Goal: Find specific page/section: Find specific page/section

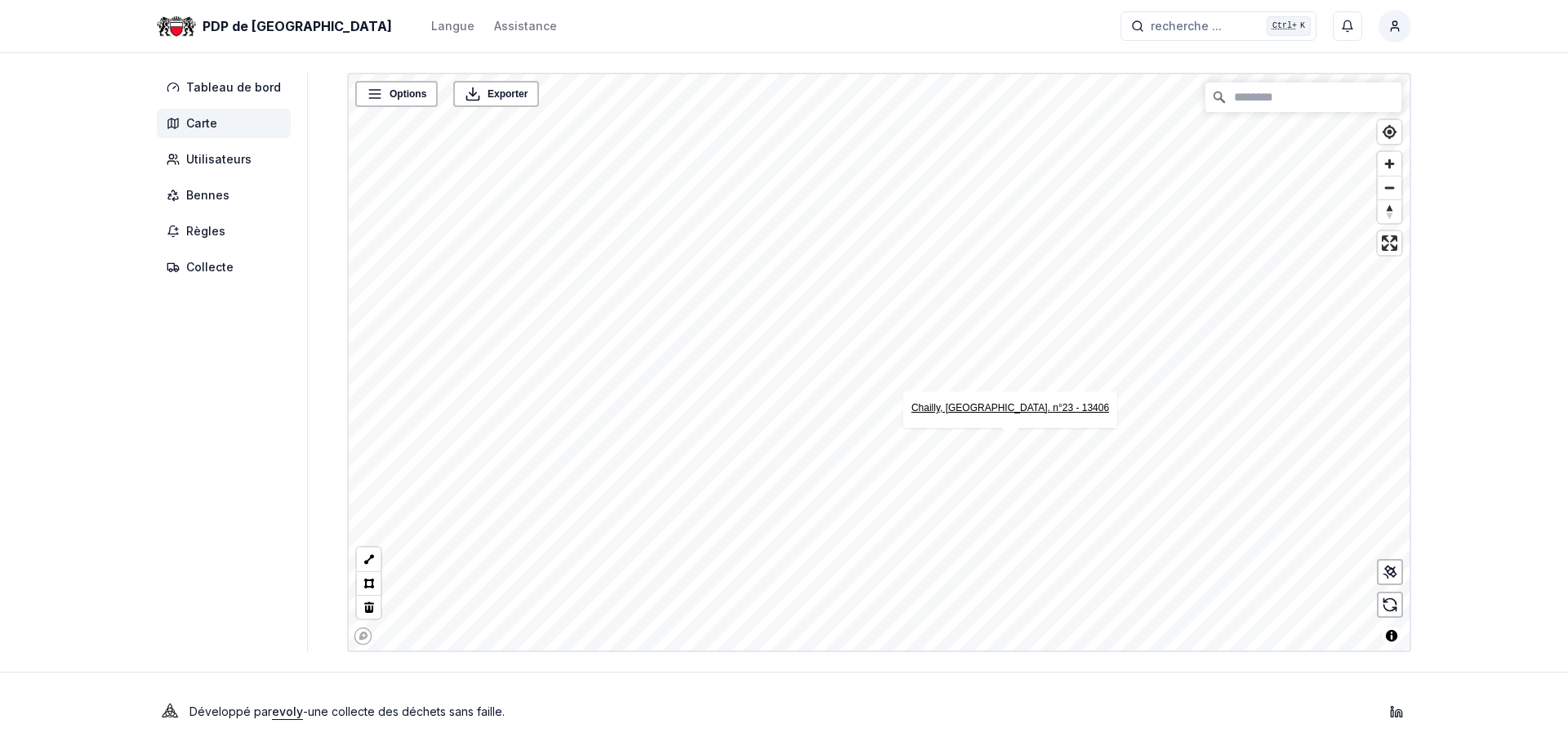
click at [987, 408] on font "Chailly, av. n°23 - 13406" at bounding box center [1010, 407] width 197 height 11
click at [215, 188] on font "Bennes" at bounding box center [207, 195] width 43 height 14
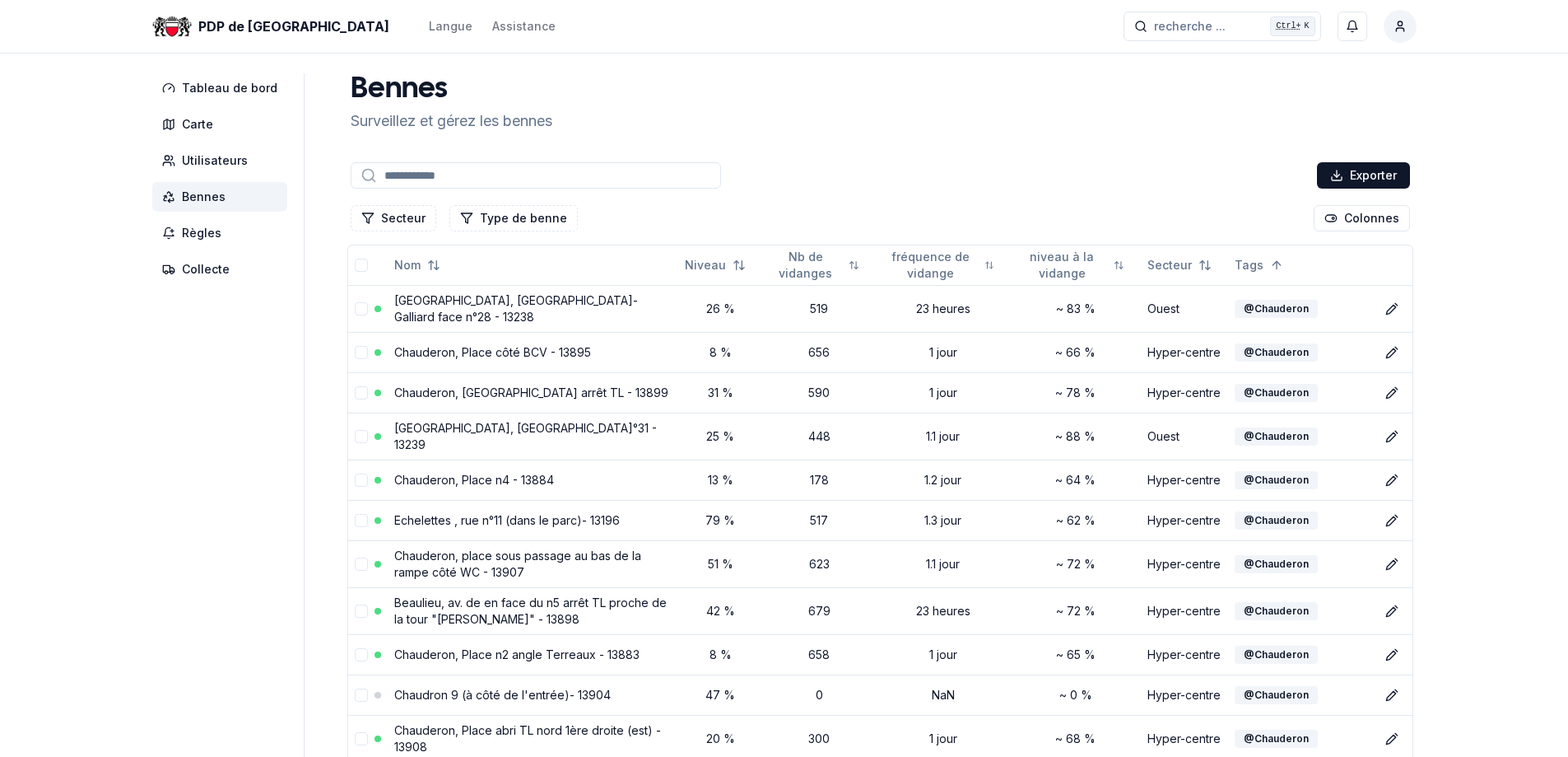
click at [422, 175] on input at bounding box center [535, 175] width 370 height 26
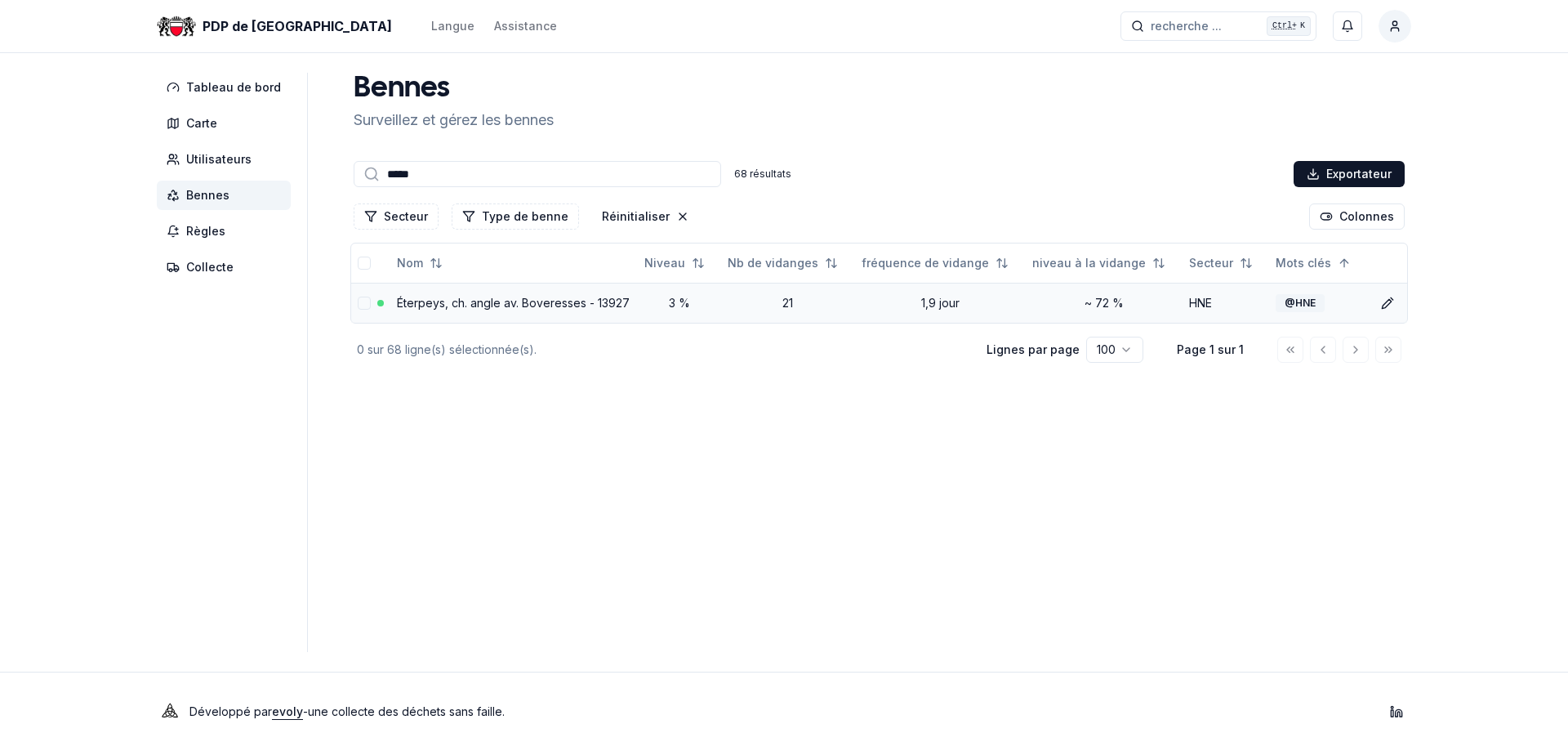
type input "*****"
click at [517, 302] on font "Éterpeys, ch. angle av. Boveresses - 13927" at bounding box center [513, 302] width 233 height 14
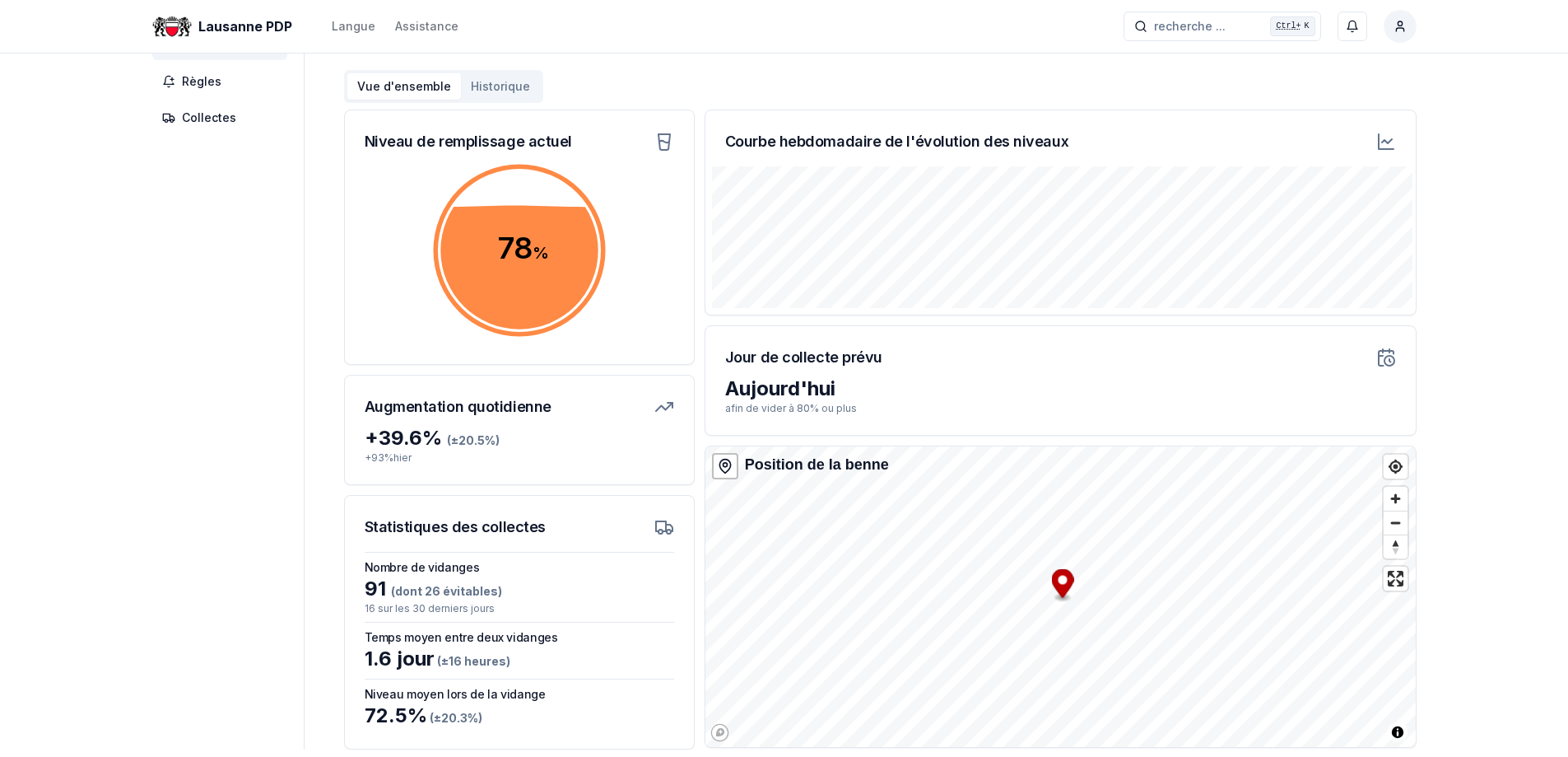
scroll to position [164, 0]
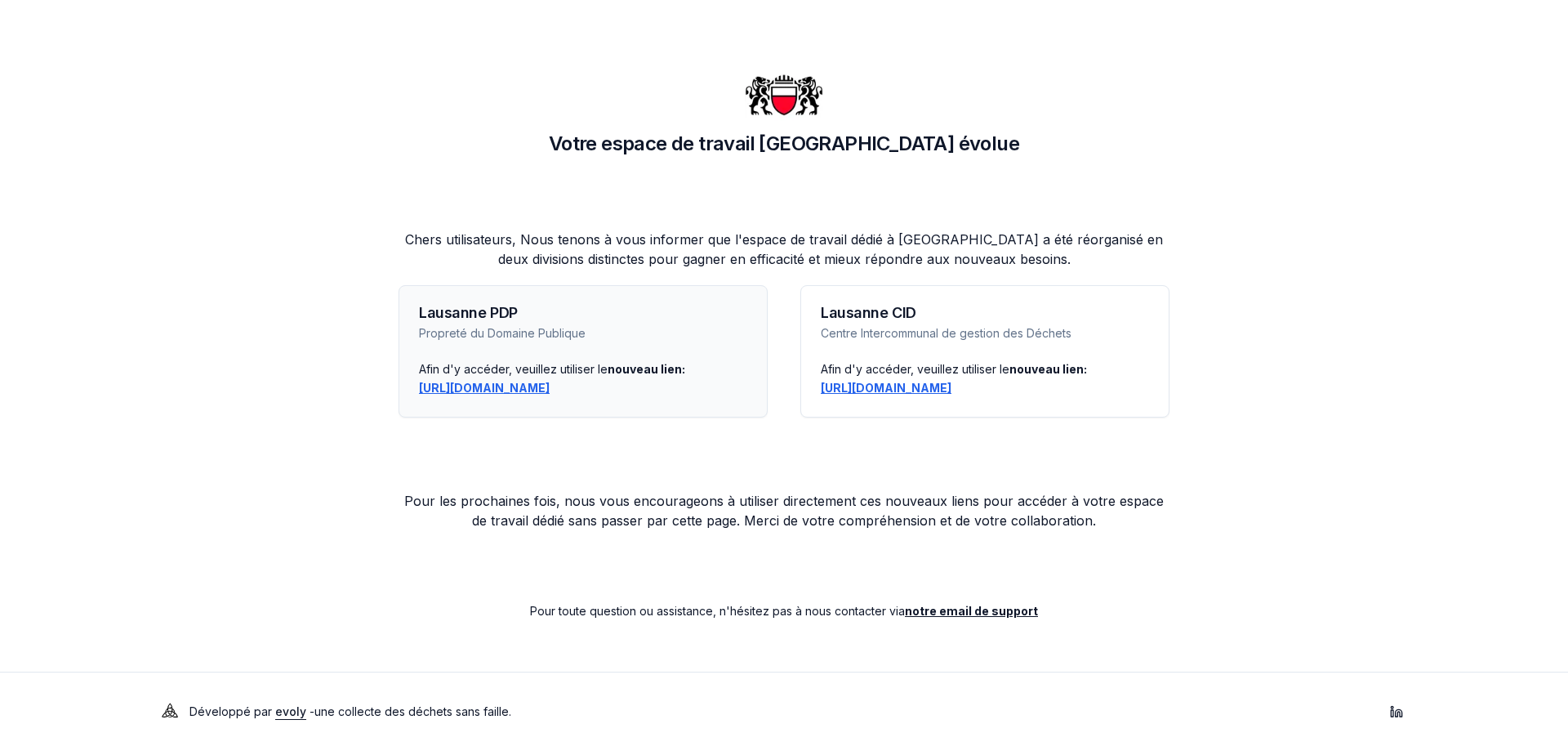
click at [528, 386] on link "[URL][DOMAIN_NAME]" at bounding box center [484, 387] width 131 height 14
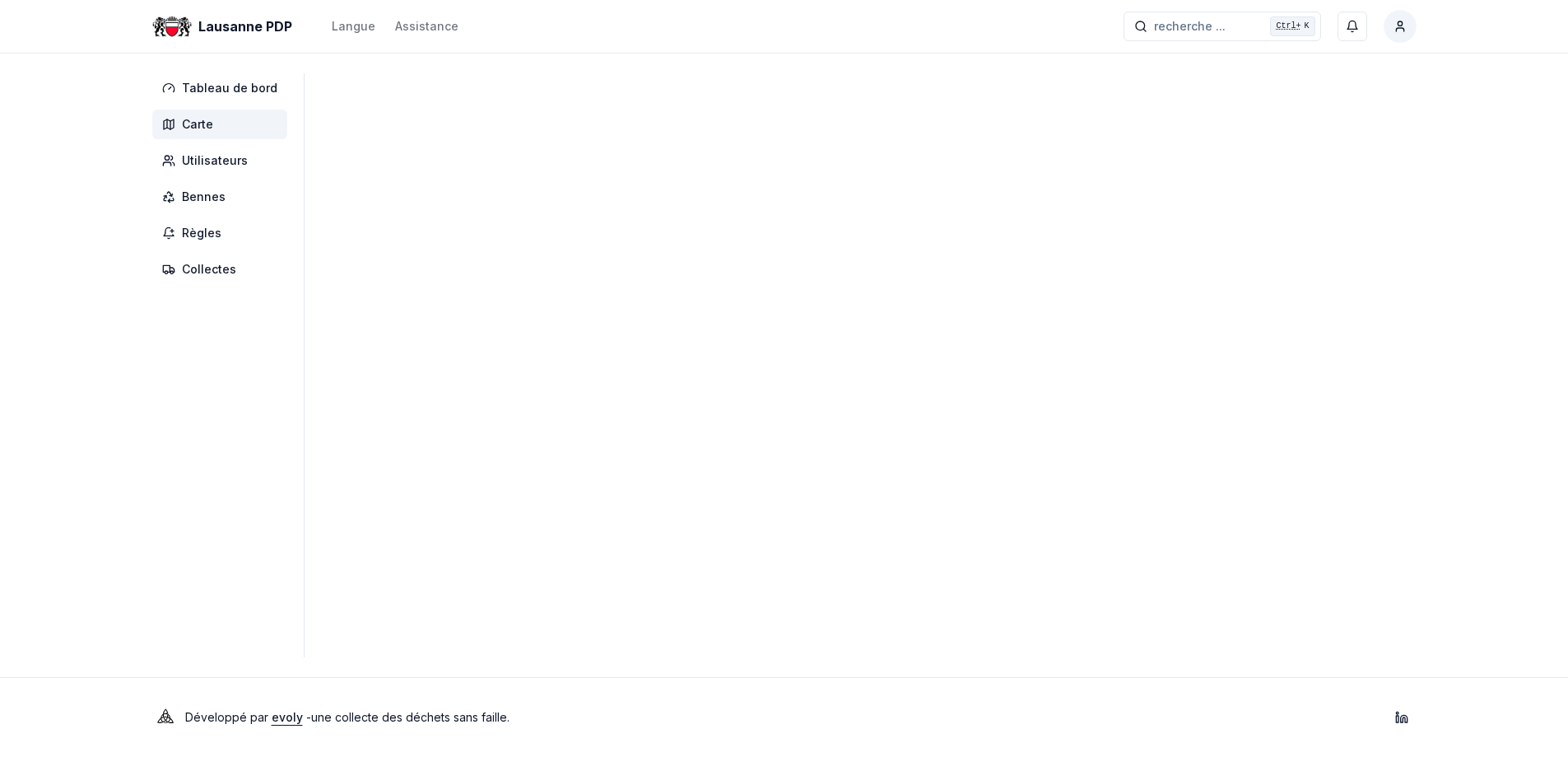
click at [209, 120] on span "Carte" at bounding box center [197, 124] width 32 height 16
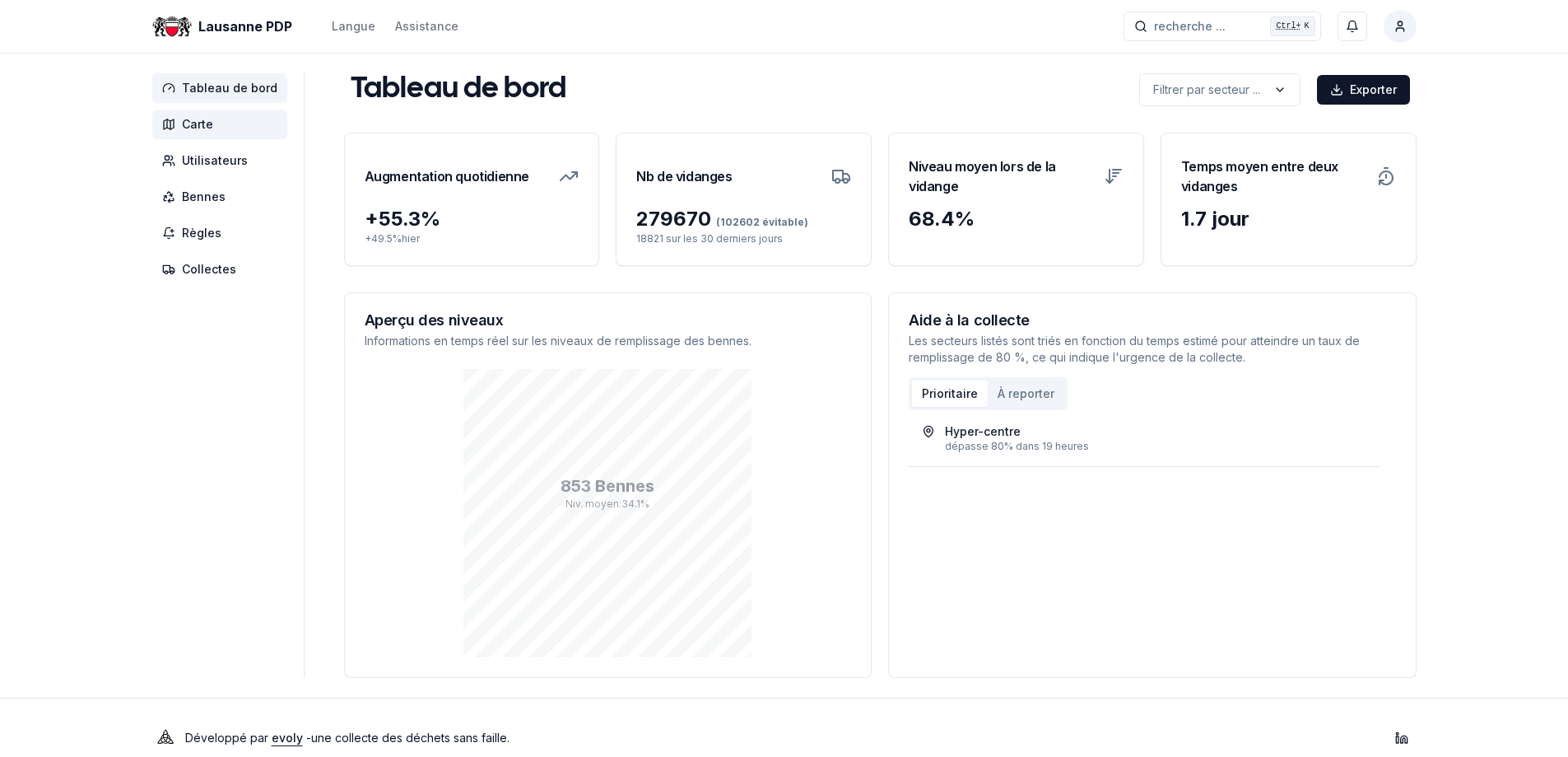
click at [203, 125] on span "Carte" at bounding box center [197, 124] width 32 height 16
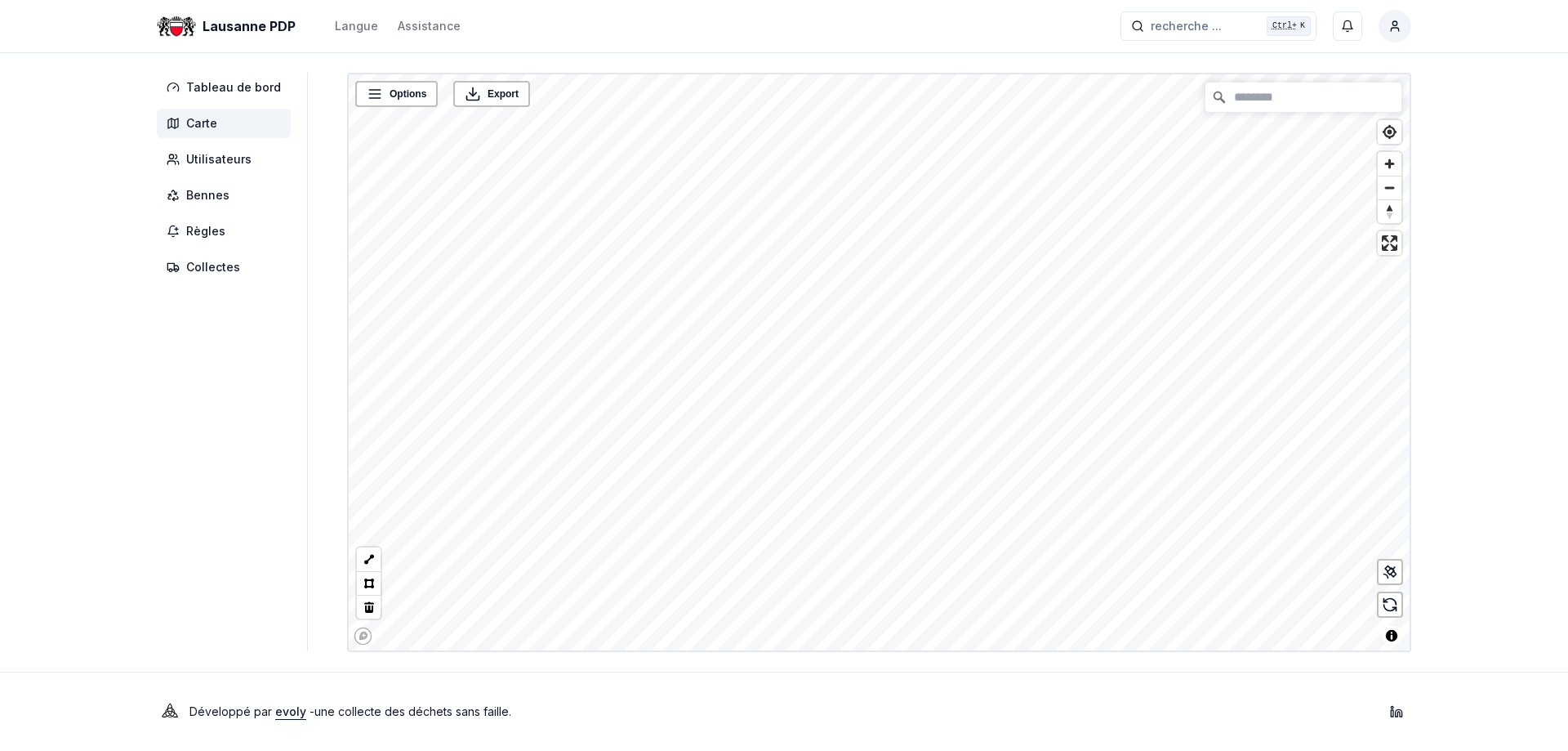
click at [765, 704] on div "Lausanne PDP Langue Assistance recherche ... recherche ... Ctrl+ K Rochat Pasca…" at bounding box center [784, 375] width 1568 height 751
click at [833, 665] on div "Lausanne PDP Langue Assistance recherche ... recherche ... Ctrl+ K Rochat Pasca…" at bounding box center [784, 375] width 1568 height 751
click at [821, 713] on div "Lausanne PDP Langue Assistance recherche ... recherche ... Ctrl+ K Rochat Pasca…" at bounding box center [784, 375] width 1568 height 751
click at [1135, 694] on div "Lausanne PDP Langue Assistance recherche ... recherche ... Ctrl+ K Rochat Pasca…" at bounding box center [784, 375] width 1568 height 751
click at [195, 192] on span "Bennes" at bounding box center [207, 195] width 43 height 16
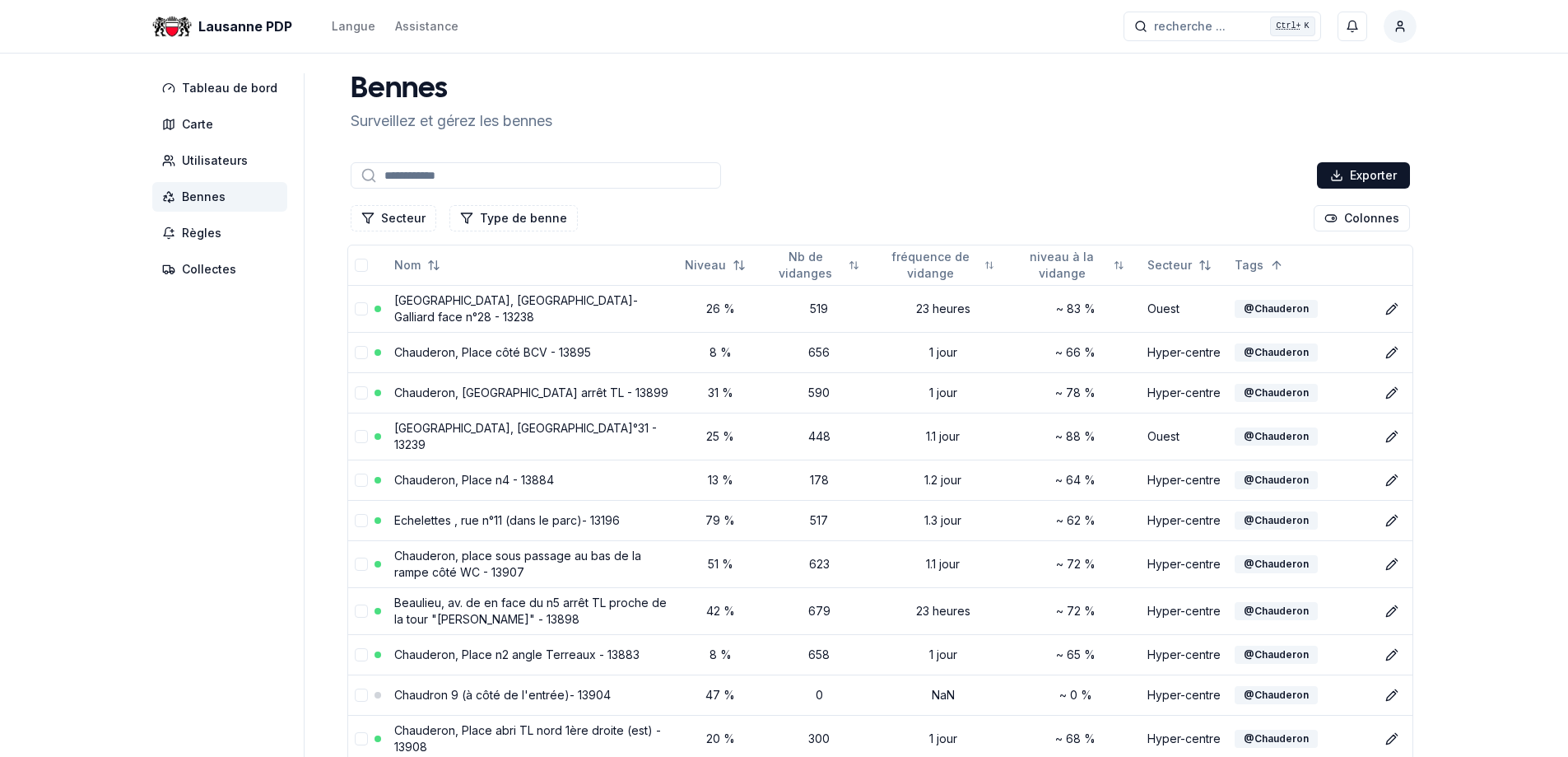
click at [386, 171] on input at bounding box center [535, 175] width 370 height 26
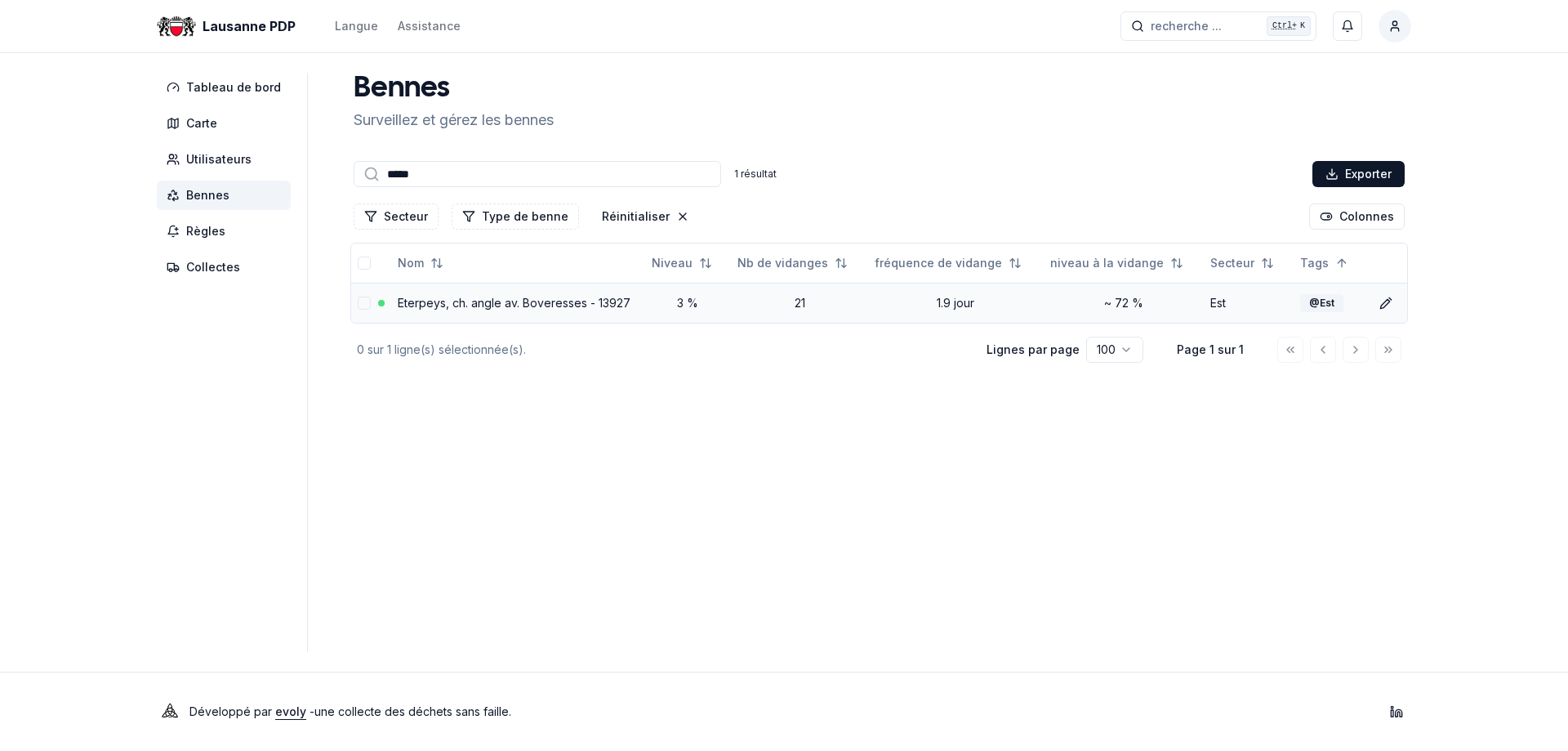
type input "*****"
click at [478, 303] on link "Eterpeys, ch. angle av. Boveresses - 13927" at bounding box center [514, 302] width 233 height 14
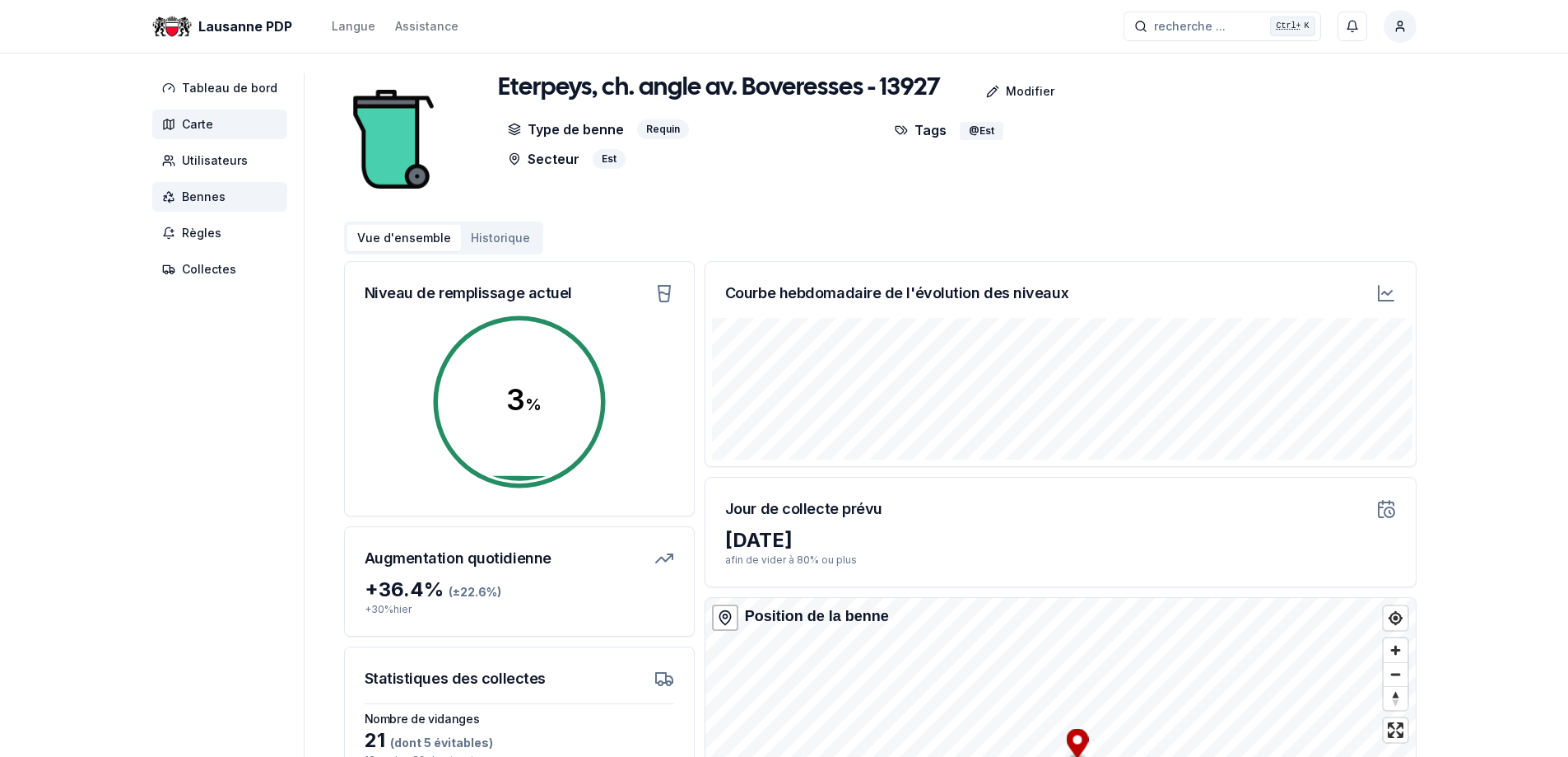
click at [184, 117] on span "Carte" at bounding box center [197, 124] width 32 height 16
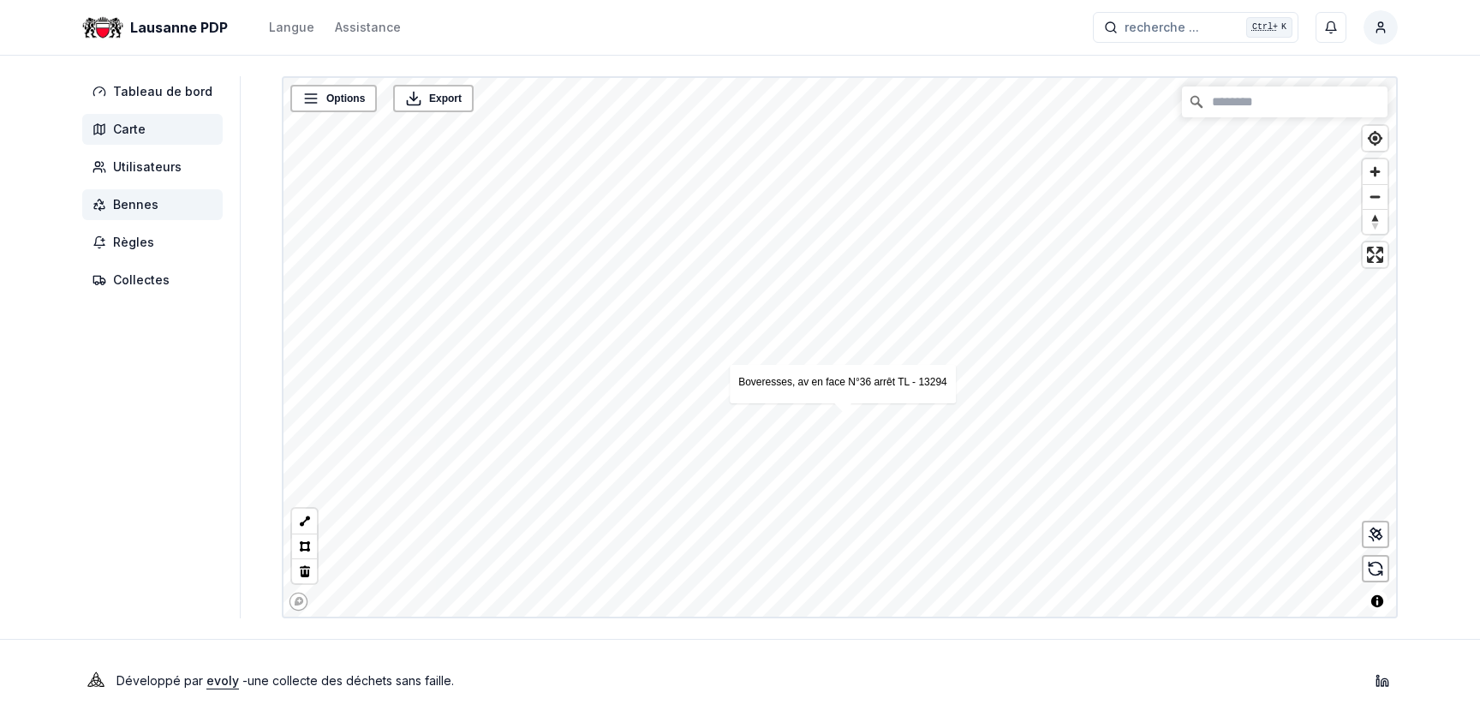
click at [133, 197] on span "Bennes" at bounding box center [135, 204] width 45 height 17
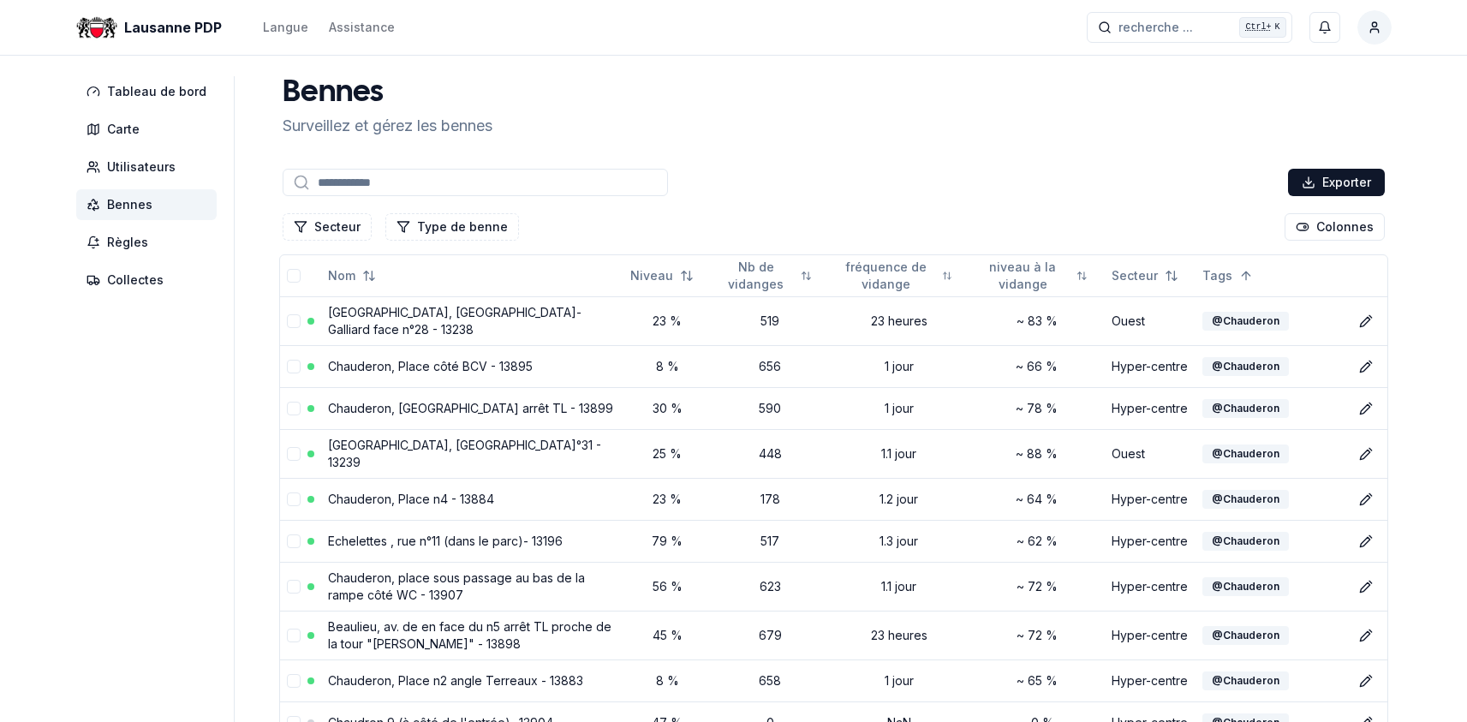
click at [344, 187] on input at bounding box center [475, 182] width 385 height 27
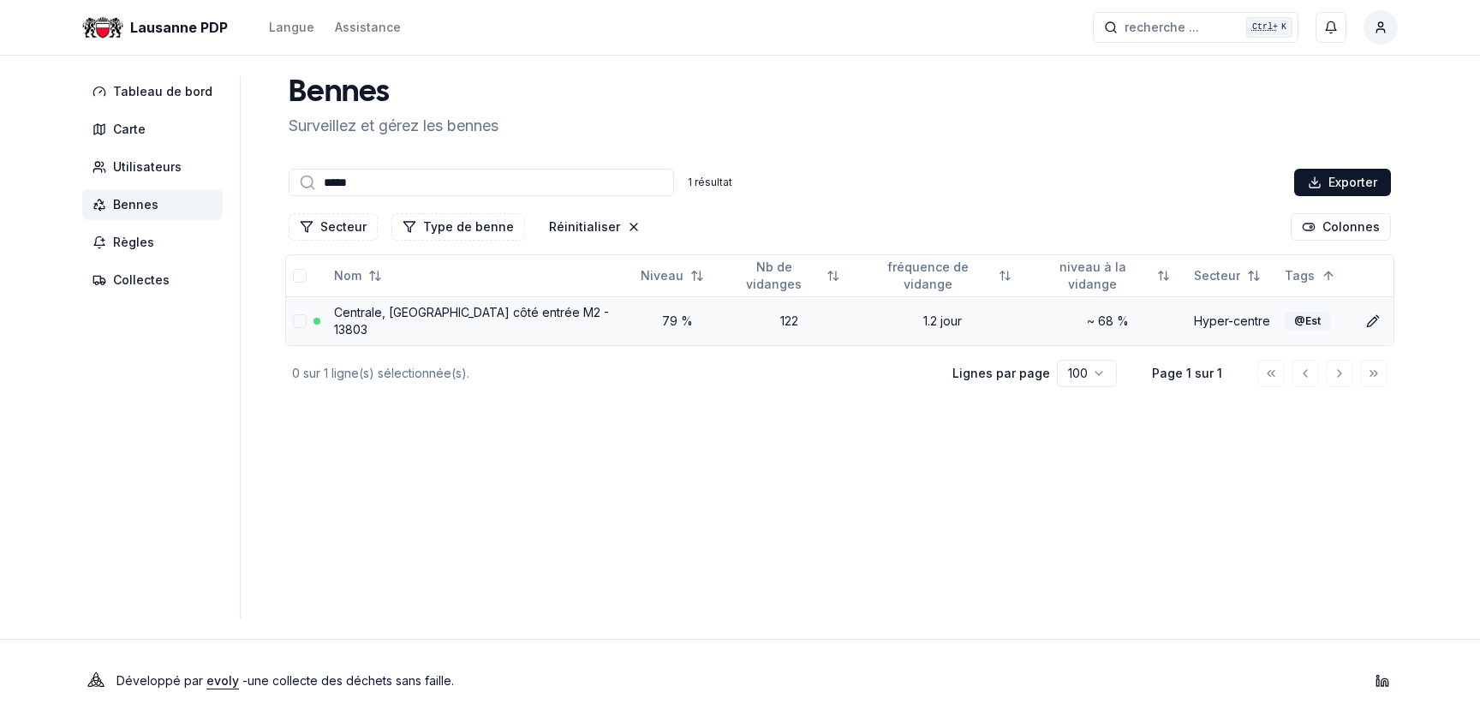
type input "*****"
click at [466, 309] on link "Centrale, Rue Sous Pont Bessières côté entrée M2 - 13803" at bounding box center [471, 321] width 275 height 32
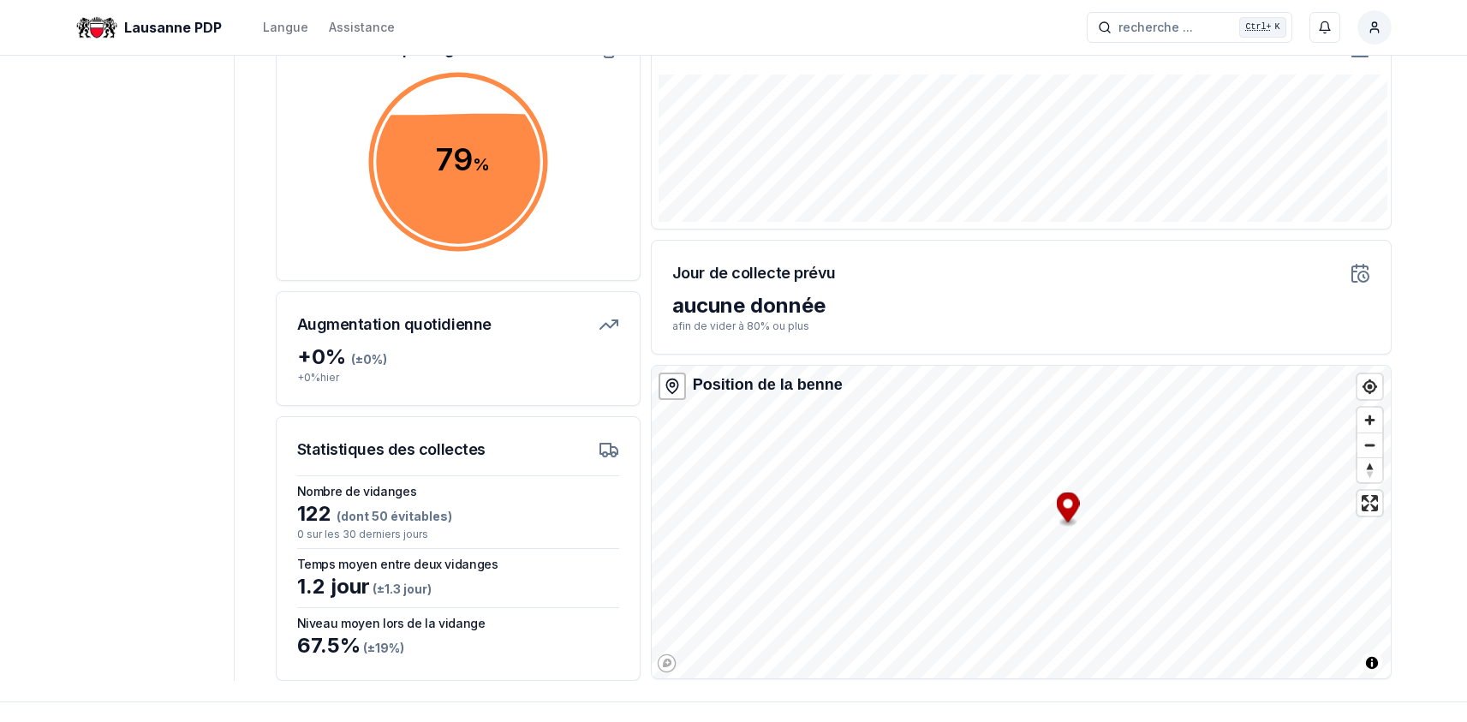
scroll to position [257, 0]
